Goal: Transaction & Acquisition: Purchase product/service

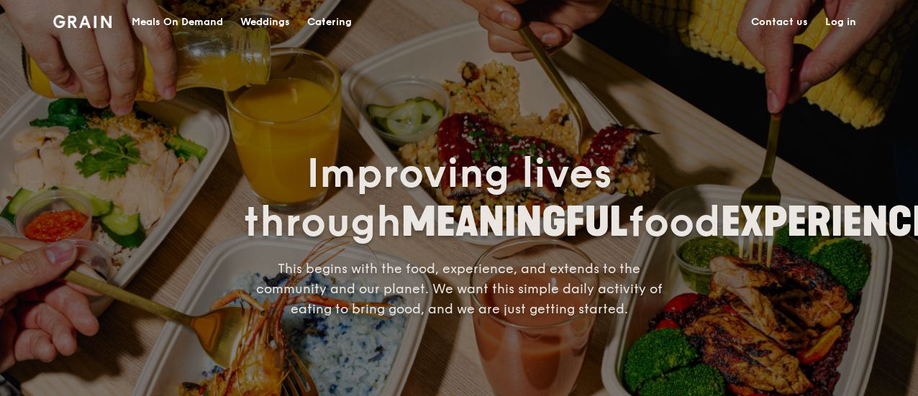
click at [176, 24] on div "Meals On Demand" at bounding box center [177, 22] width 91 height 43
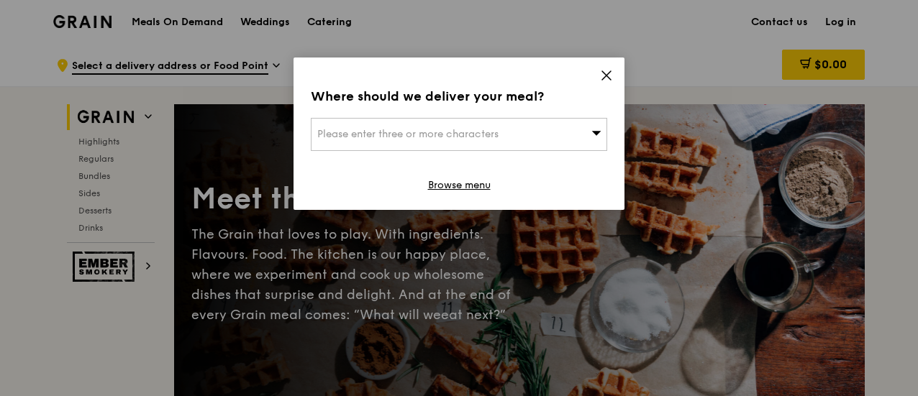
click at [584, 140] on div "Please enter three or more characters" at bounding box center [459, 134] width 296 height 33
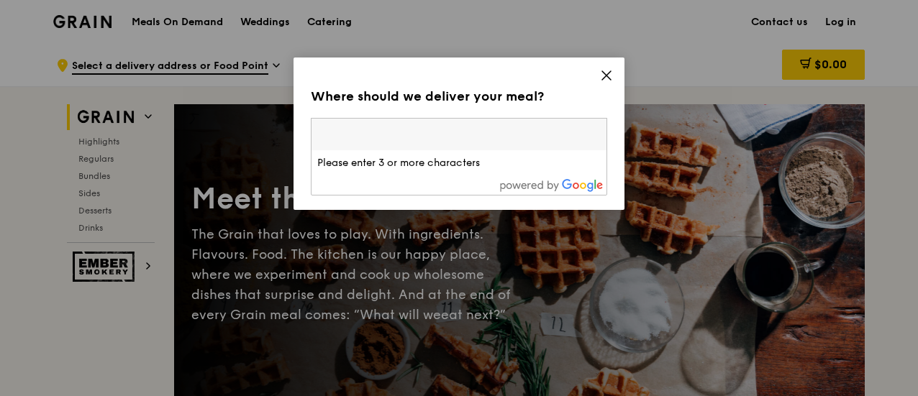
click at [584, 140] on input "search" at bounding box center [459, 135] width 295 height 32
click at [603, 75] on icon at bounding box center [606, 75] width 13 height 13
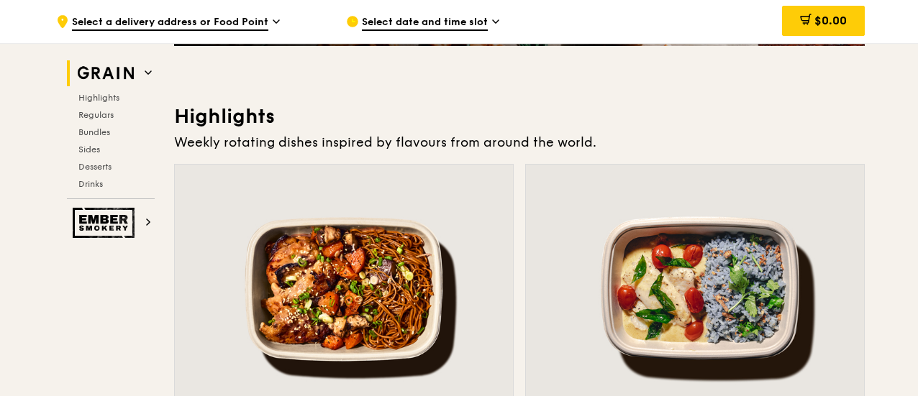
scroll to position [72, 0]
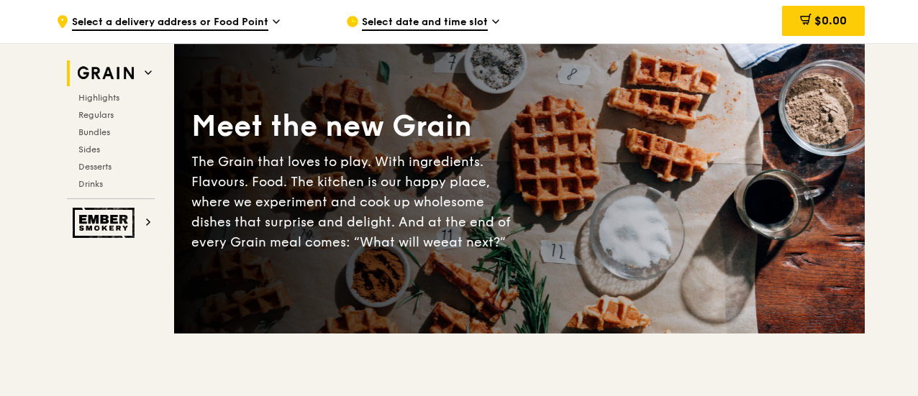
click at [410, 17] on span "Select date and time slot" at bounding box center [425, 23] width 126 height 16
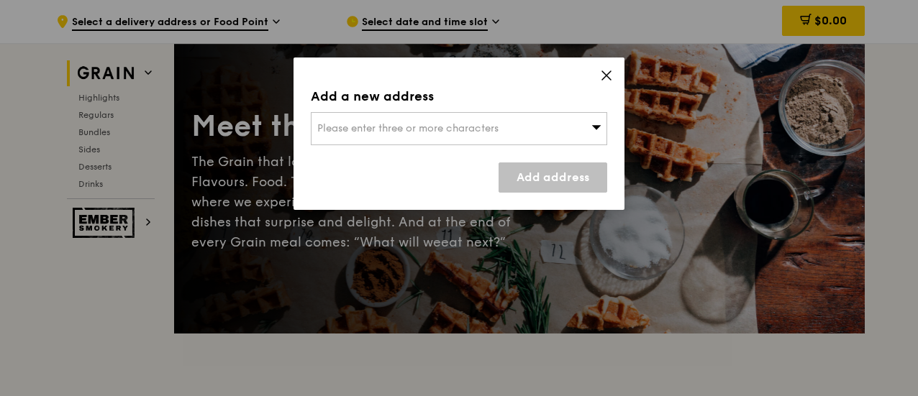
click at [607, 73] on icon at bounding box center [606, 75] width 13 height 13
